Goal: Task Accomplishment & Management: Manage account settings

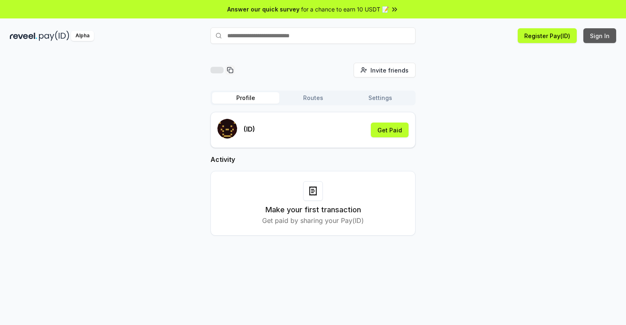
click at [600, 36] on button "Sign In" at bounding box center [600, 35] width 33 height 15
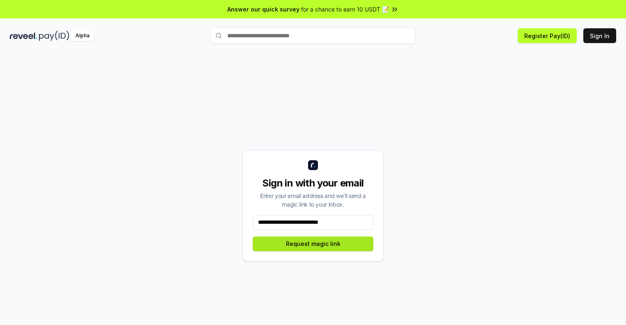
type input "**********"
click at [313, 244] on button "Request magic link" at bounding box center [313, 244] width 121 height 15
